Goal: Navigation & Orientation: Find specific page/section

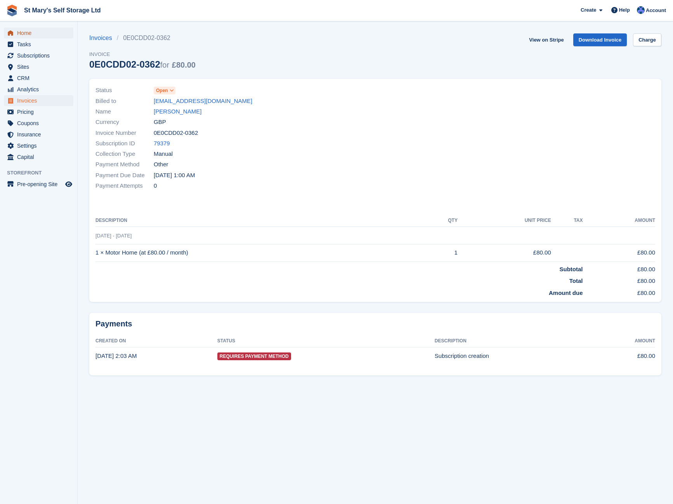
click at [25, 36] on span "Home" at bounding box center [40, 33] width 47 height 11
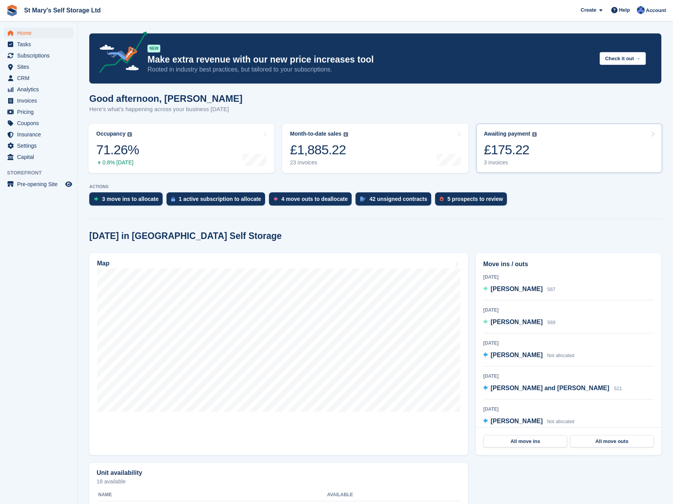
click at [520, 155] on div "£175.22" at bounding box center [510, 150] width 53 height 16
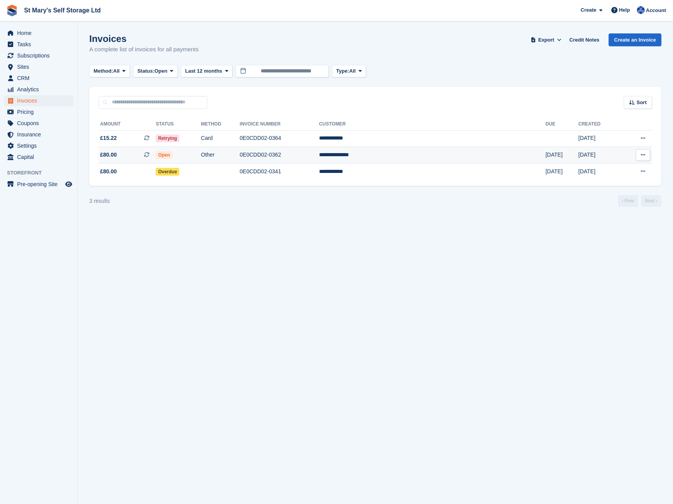
click at [419, 157] on td "**********" at bounding box center [432, 155] width 226 height 17
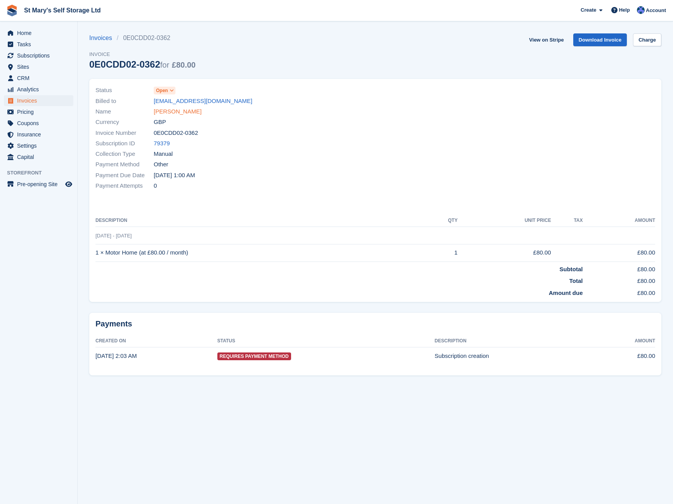
click at [186, 114] on link "Anthony Maughan" at bounding box center [178, 111] width 48 height 9
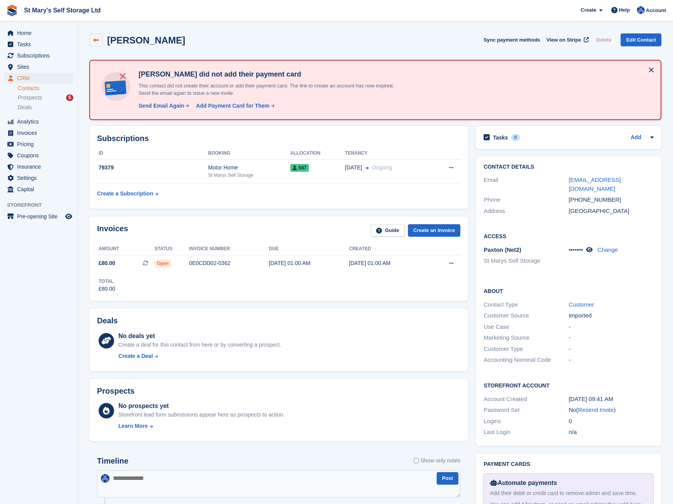
click at [99, 44] on link at bounding box center [95, 39] width 13 height 13
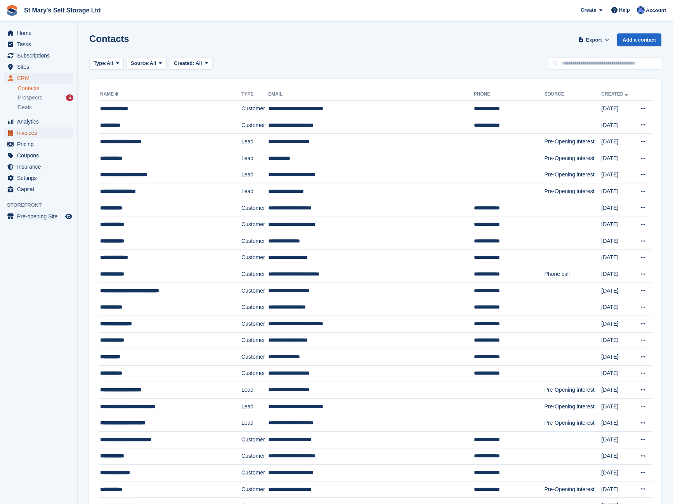
click at [31, 136] on span "Invoices" at bounding box center [40, 132] width 47 height 11
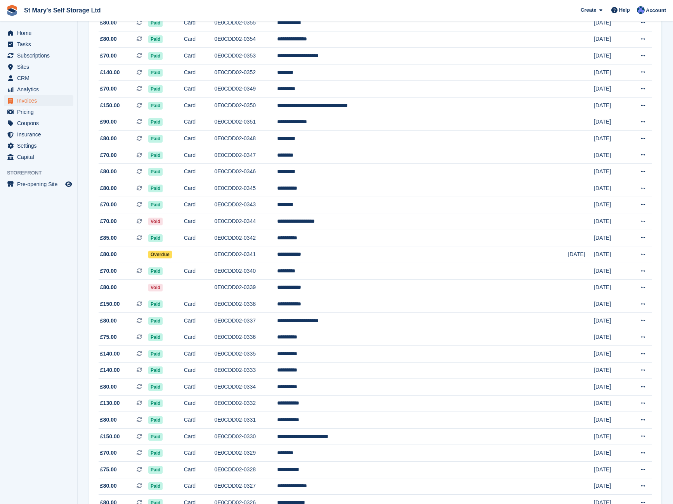
scroll to position [492, 0]
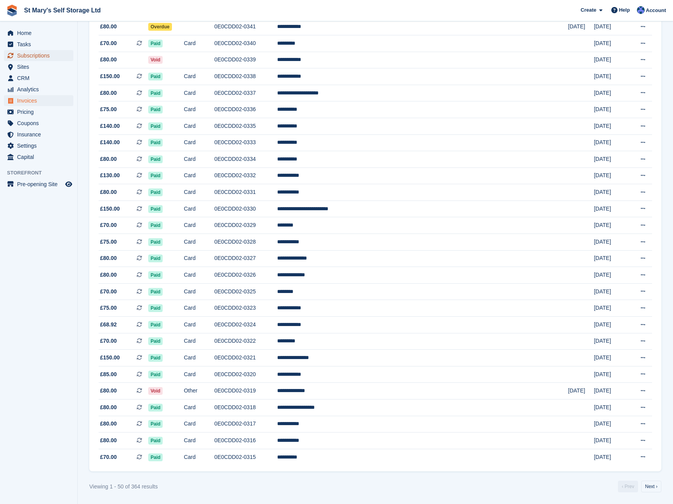
click at [41, 57] on span "Subscriptions" at bounding box center [40, 55] width 47 height 11
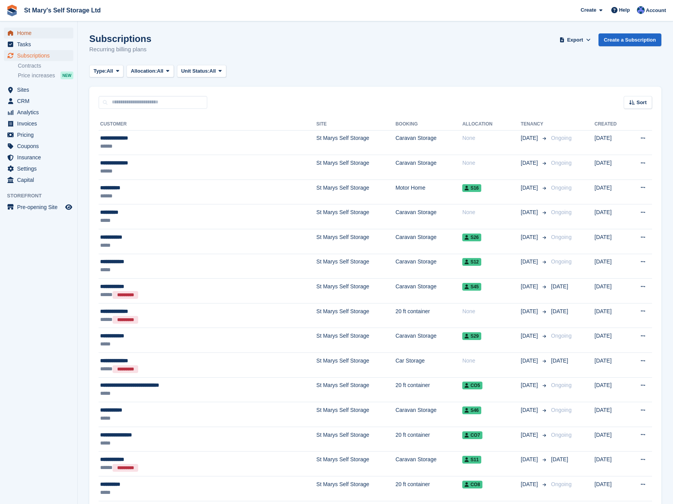
click at [19, 33] on span "Home" at bounding box center [40, 33] width 47 height 11
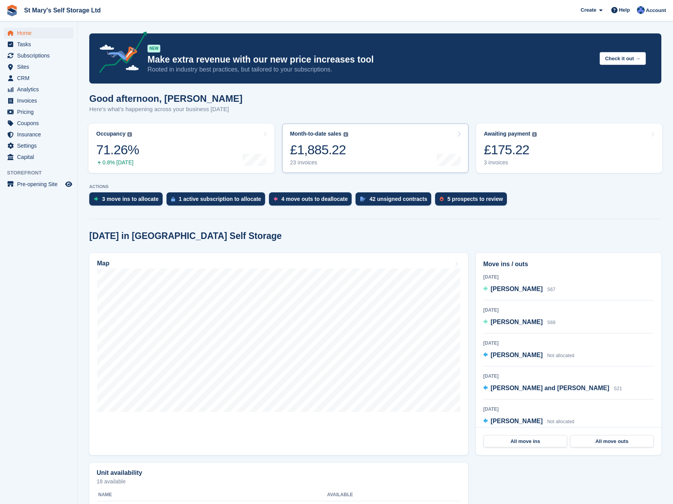
click at [307, 149] on div "£1,885.22" at bounding box center [319, 150] width 58 height 16
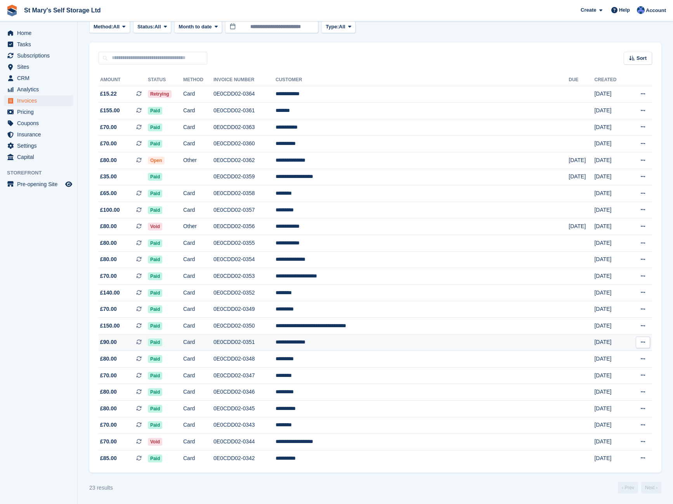
scroll to position [45, 0]
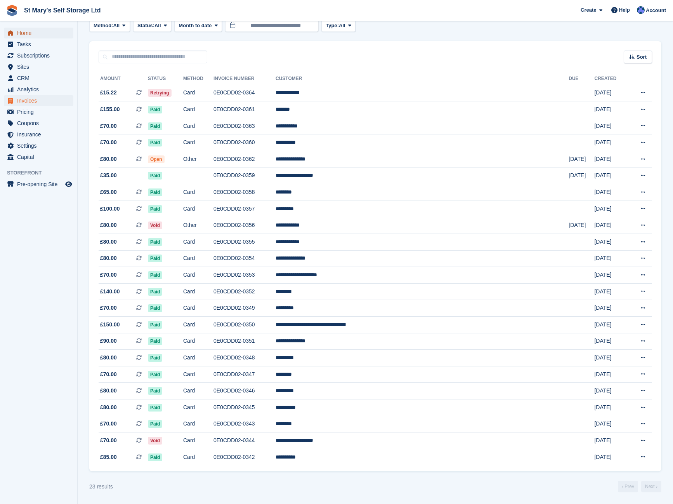
click at [29, 34] on span "Home" at bounding box center [40, 33] width 47 height 11
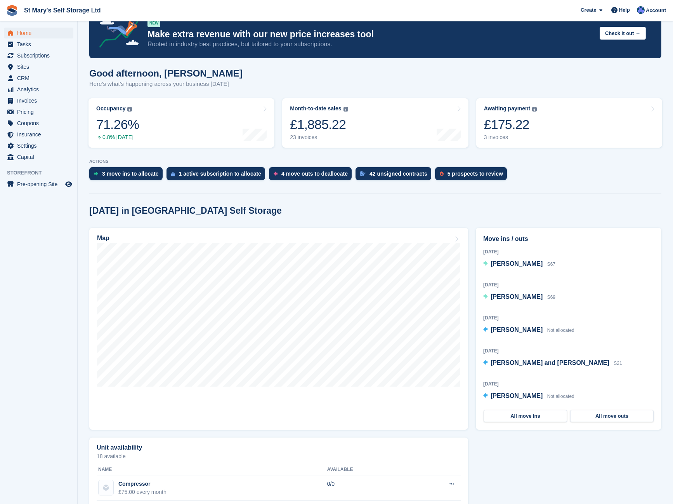
scroll to position [39, 0]
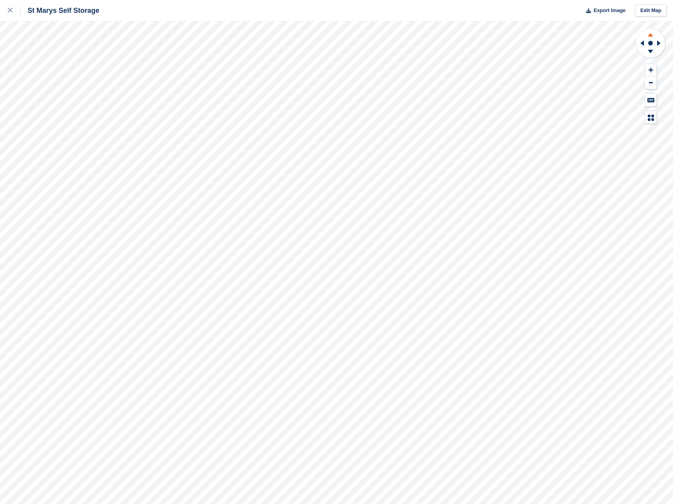
click at [651, 33] on icon at bounding box center [651, 34] width 20 height 10
click at [649, 53] on icon at bounding box center [651, 53] width 20 height 10
click at [650, 36] on icon at bounding box center [650, 34] width 5 height 3
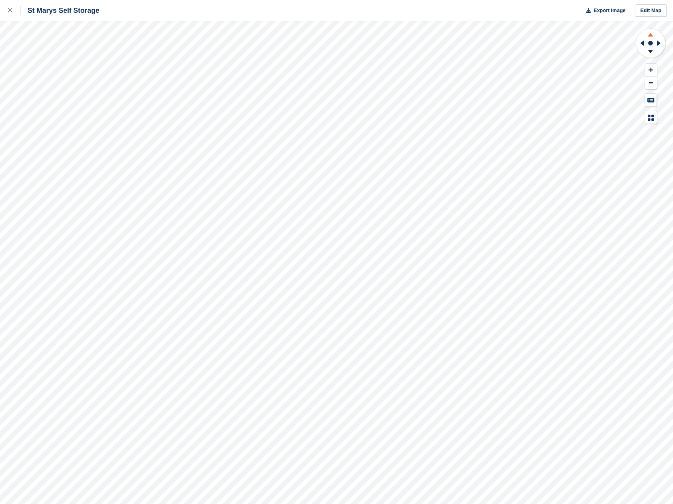
click at [650, 36] on icon at bounding box center [650, 34] width 5 height 3
click at [12, 8] on icon at bounding box center [10, 10] width 5 height 5
